Goal: Information Seeking & Learning: Compare options

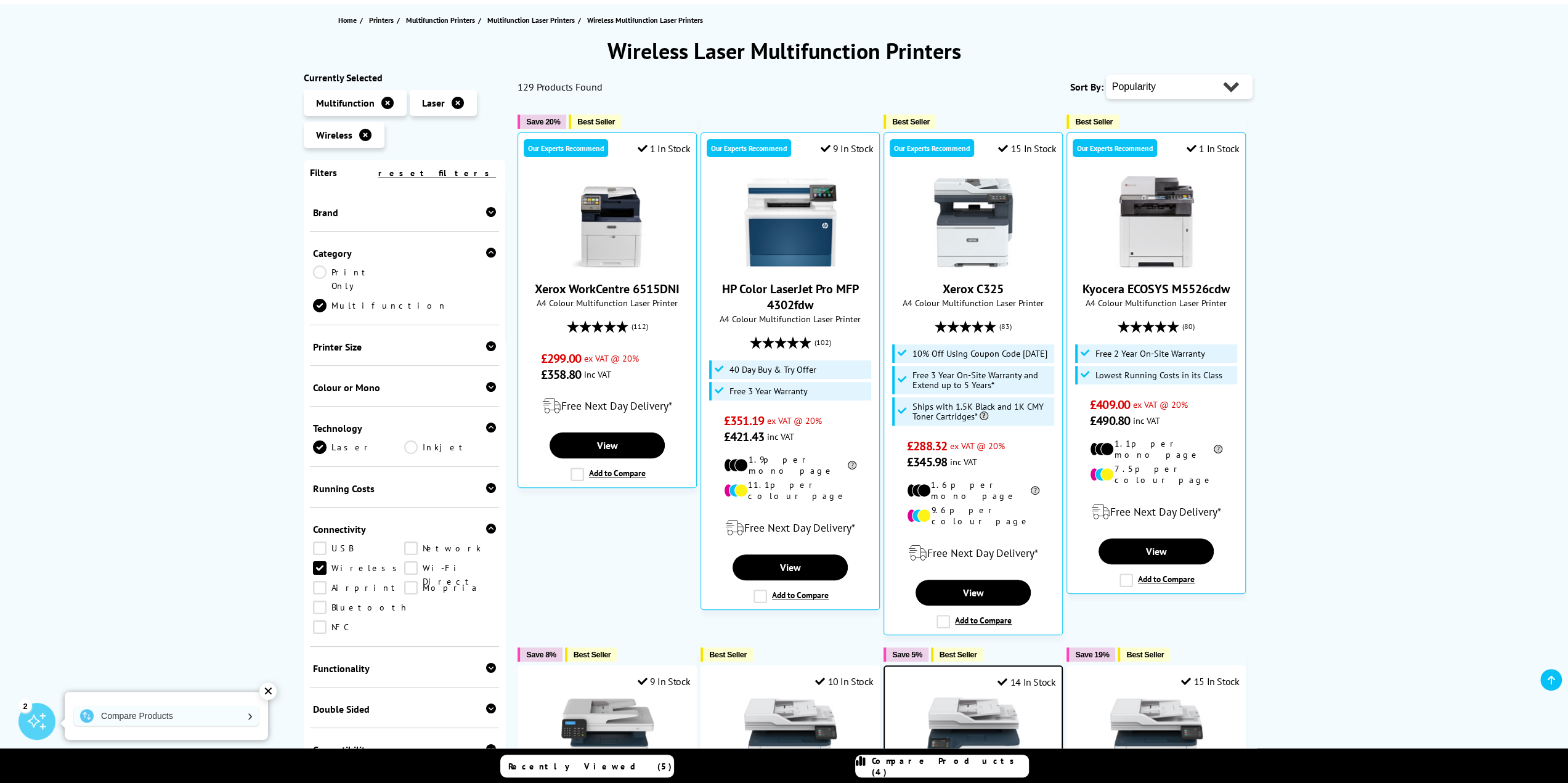
scroll to position [185, 0]
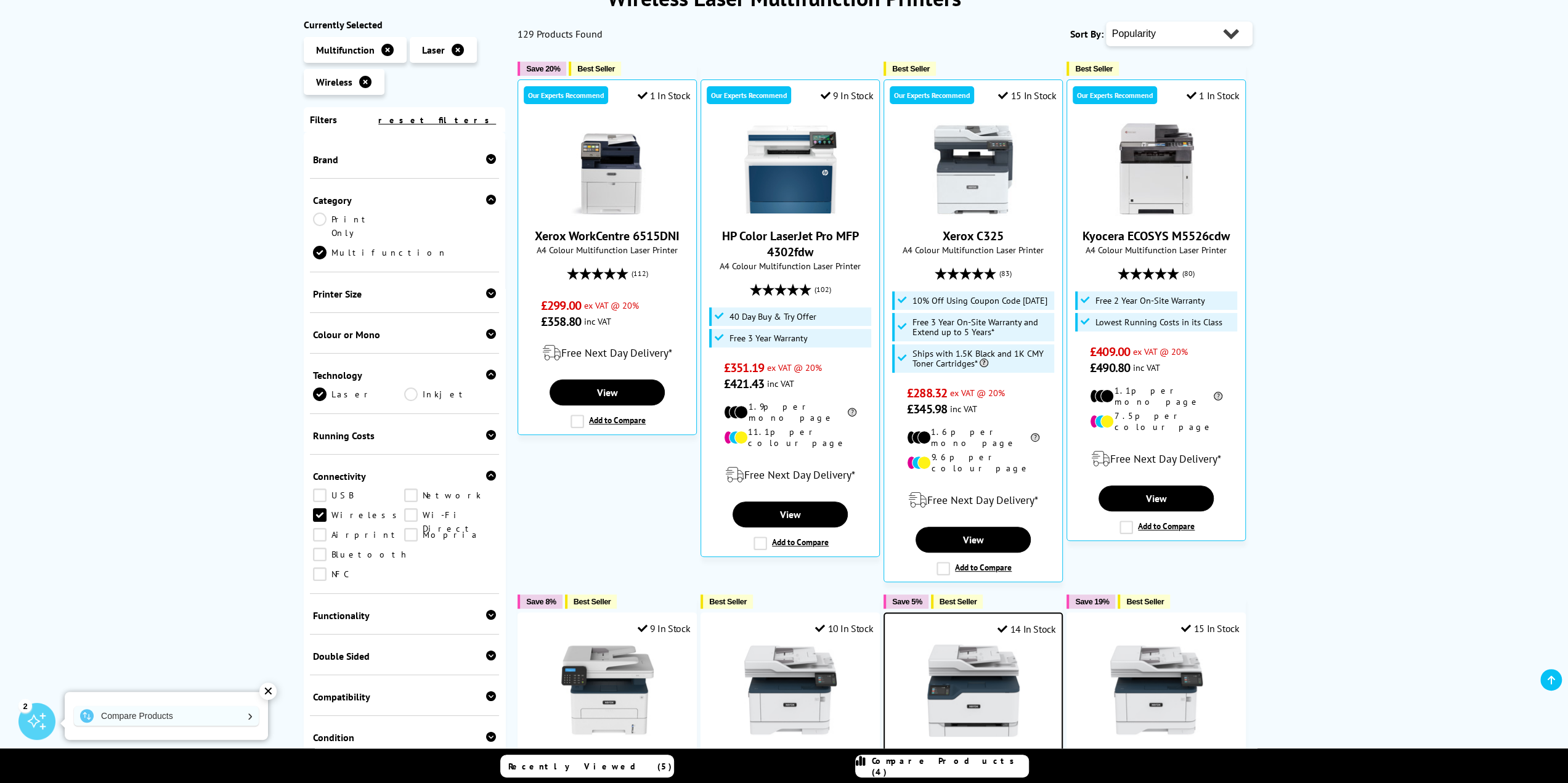
click at [379, 328] on div "Colour or Mono" at bounding box center [404, 334] width 183 height 13
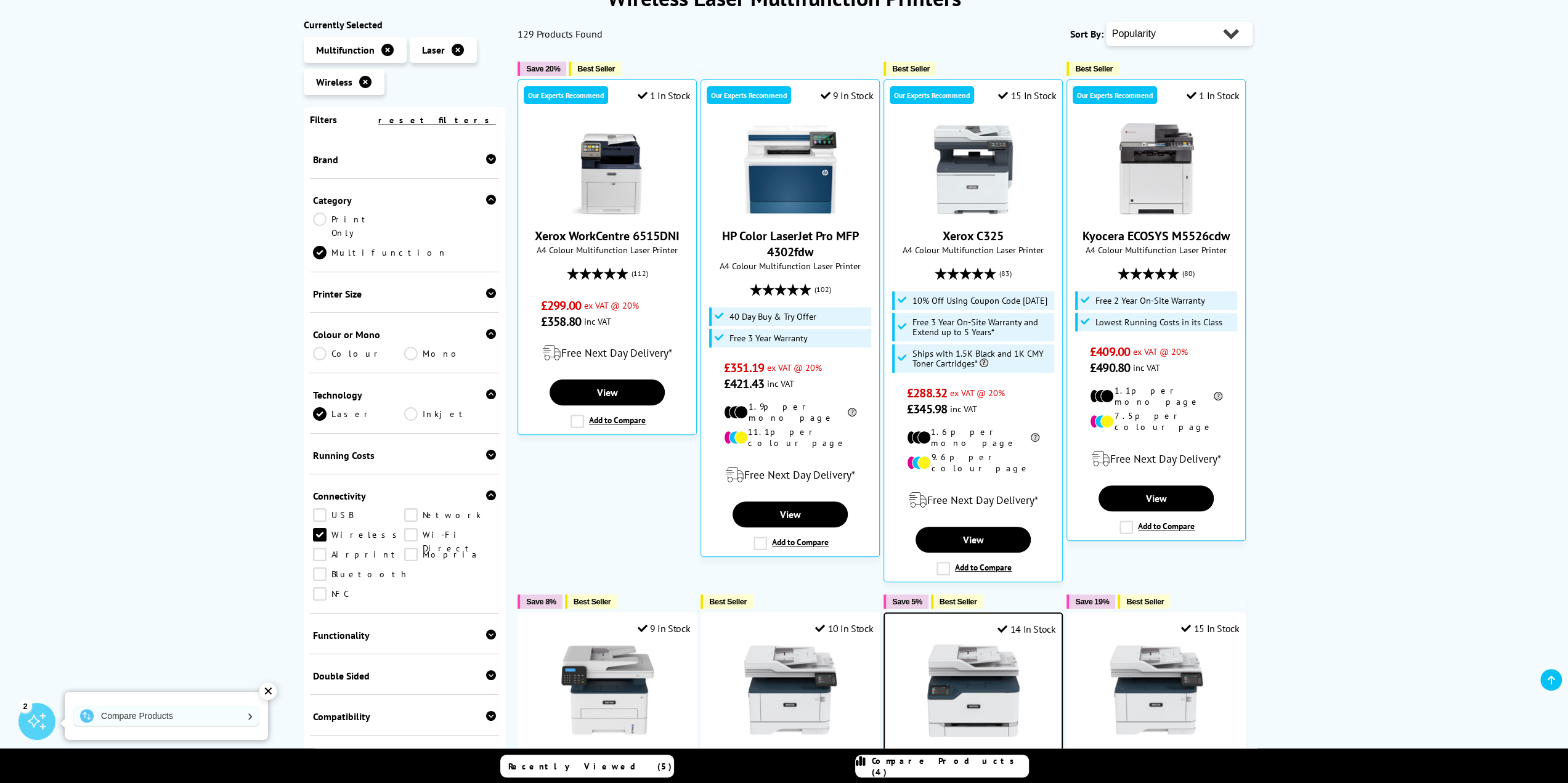
click at [336, 347] on link "Colour" at bounding box center [359, 353] width 92 height 13
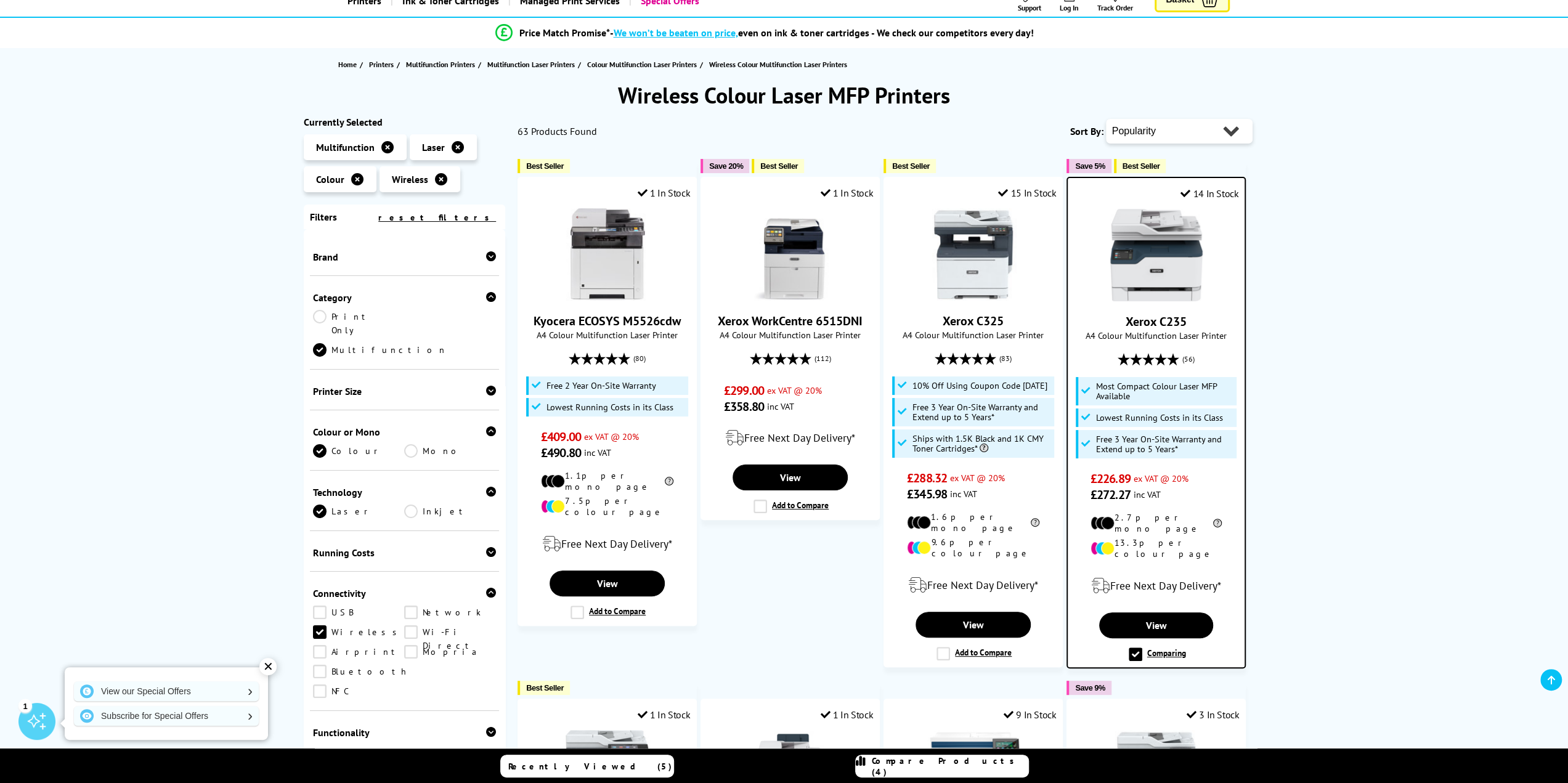
scroll to position [62, 0]
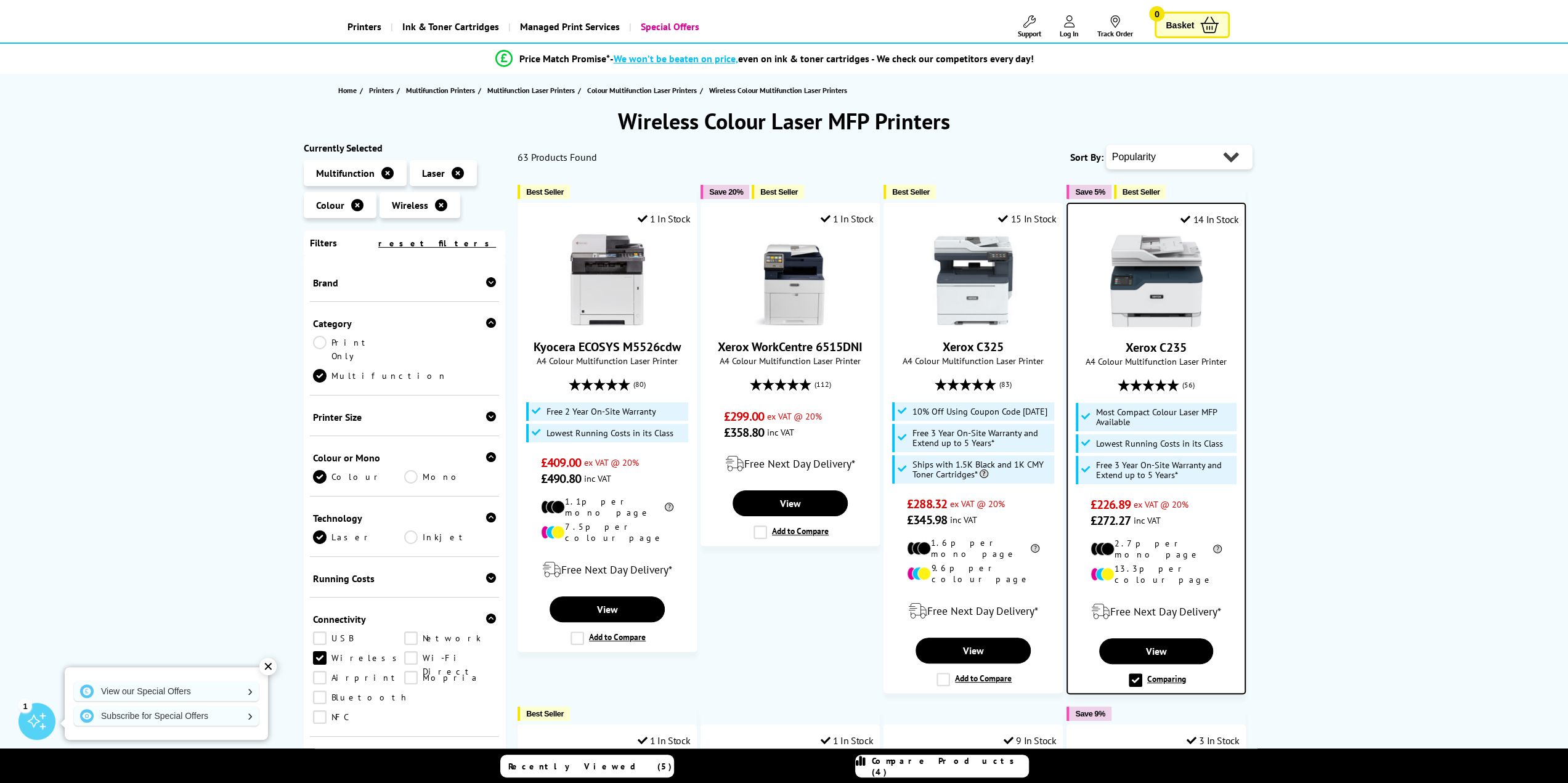
click at [1195, 168] on select "Popularity Rating Price - Low to High Price - High to Low Running Costs - Low t…" at bounding box center [1179, 157] width 147 height 24
select select "Price Ascending"
click at [1106, 145] on select "Popularity Rating Price - Low to High Price - High to Low Running Costs - Low t…" at bounding box center [1179, 157] width 147 height 24
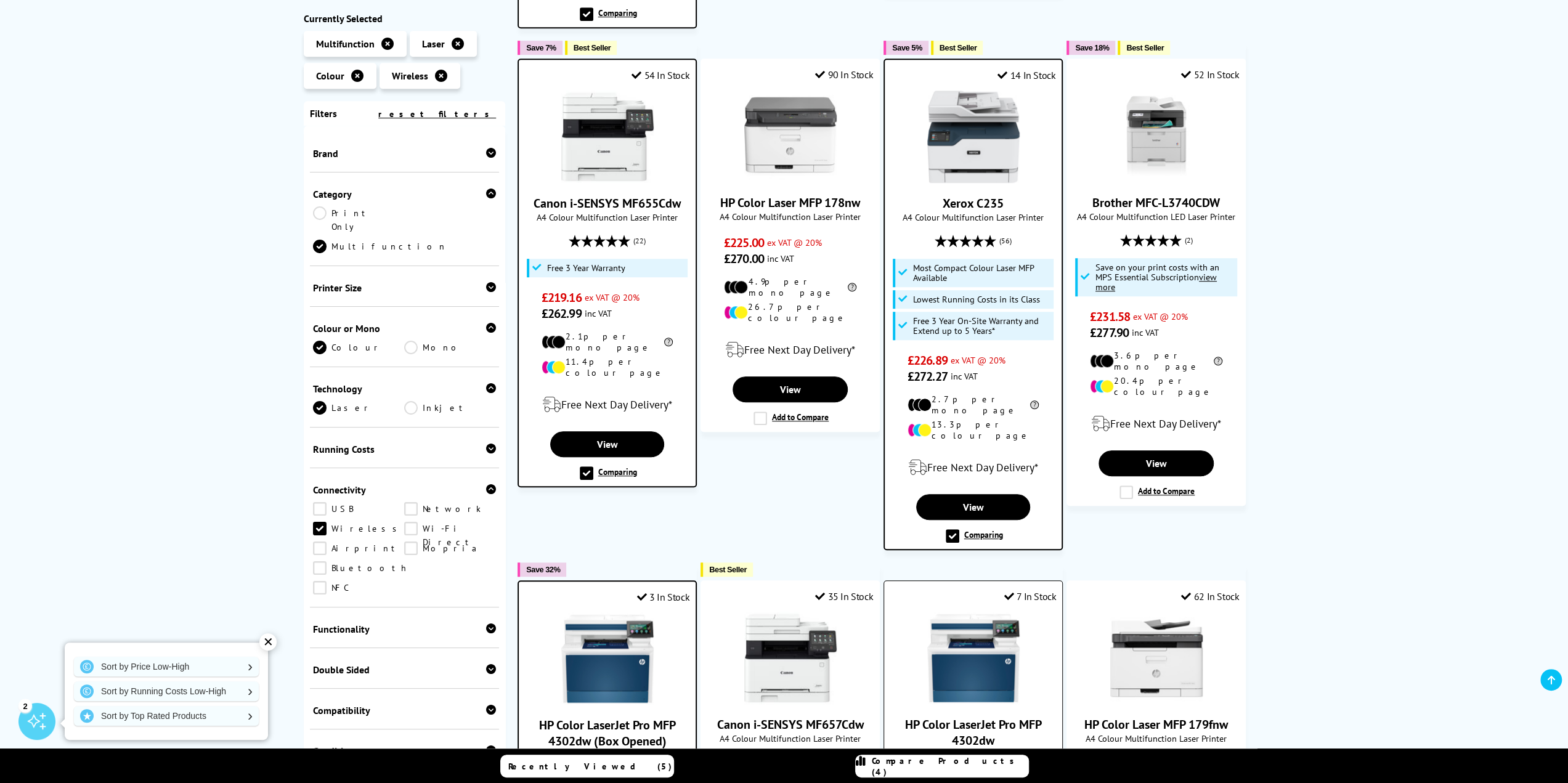
scroll to position [678, 0]
